Goal: Task Accomplishment & Management: Use online tool/utility

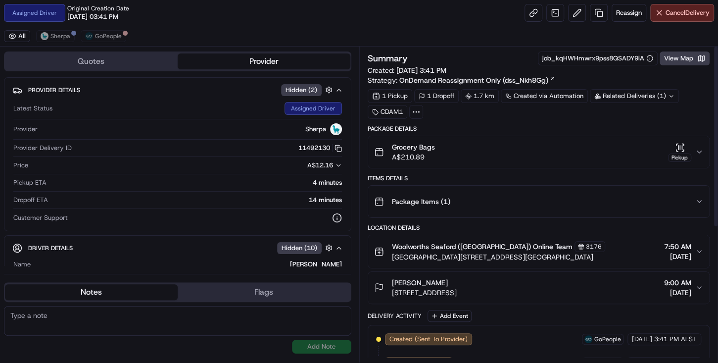
scroll to position [231, 0]
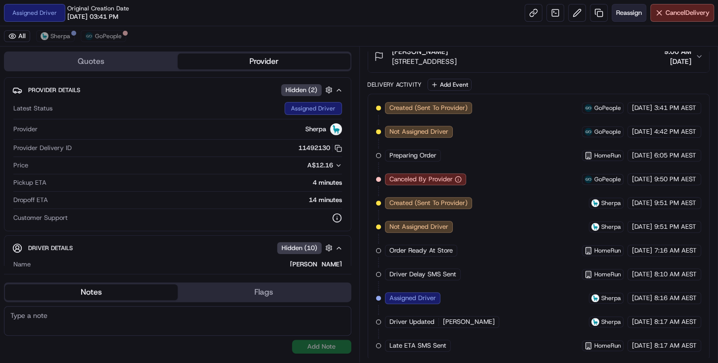
click at [624, 19] on button "Reassign" at bounding box center [629, 13] width 35 height 18
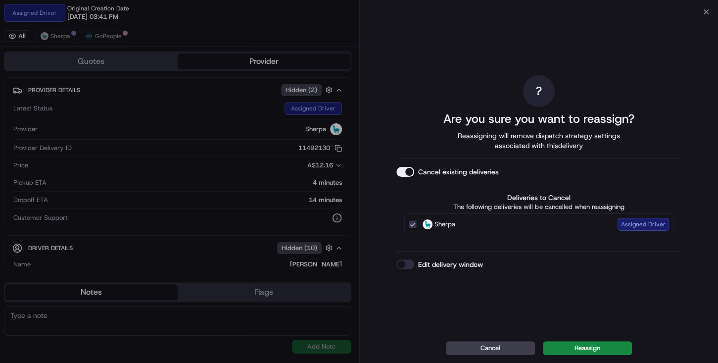
click at [403, 172] on button "Cancel existing deliveries" at bounding box center [406, 172] width 18 height 10
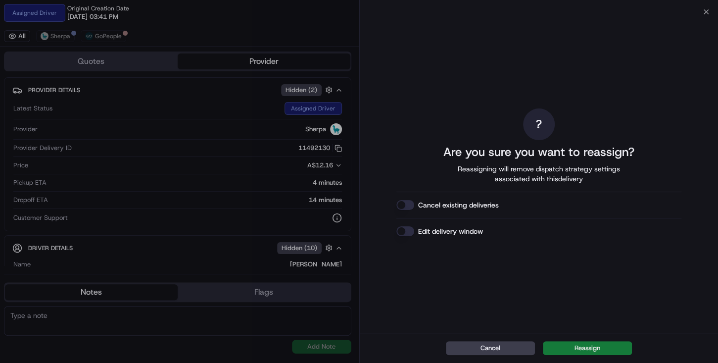
click at [594, 345] on button "Reassign" at bounding box center [587, 348] width 89 height 14
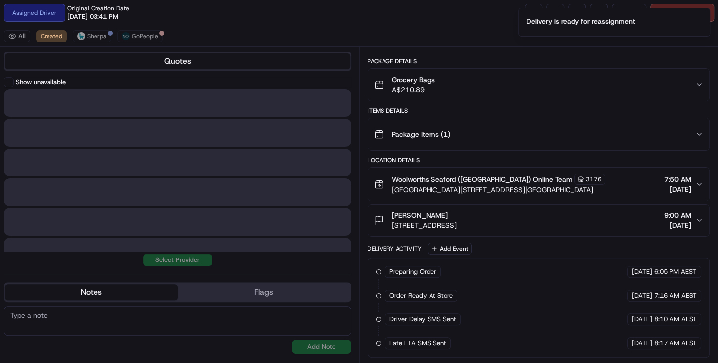
scroll to position [65, 0]
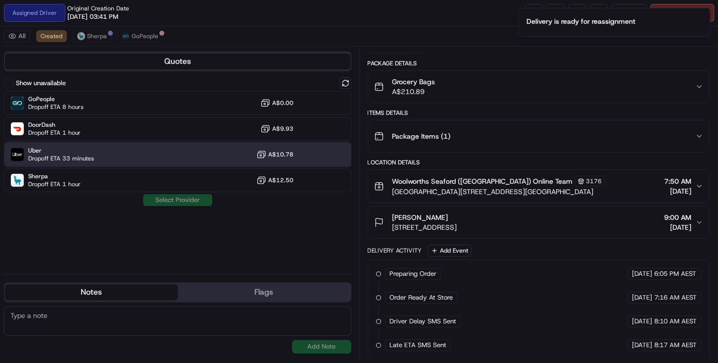
click at [131, 147] on div "Uber Dropoff ETA 33 minutes A$10.78" at bounding box center [178, 155] width 348 height 24
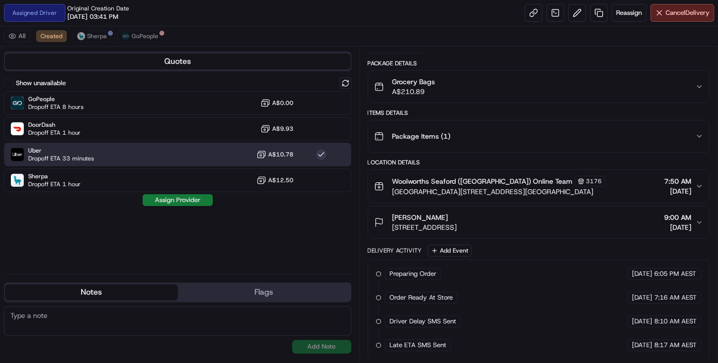
click at [187, 198] on button "Assign Provider" at bounding box center [178, 200] width 70 height 12
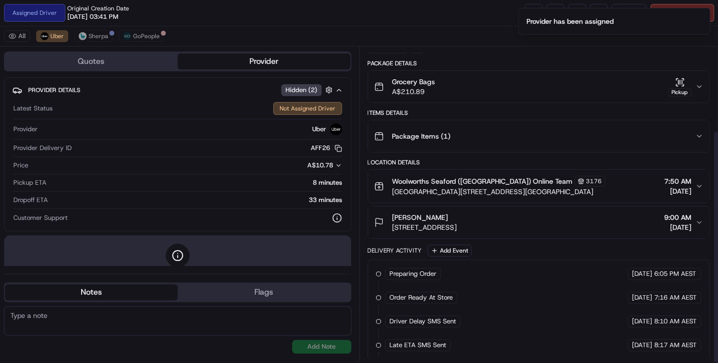
scroll to position [113, 0]
